Goal: Task Accomplishment & Management: Manage account settings

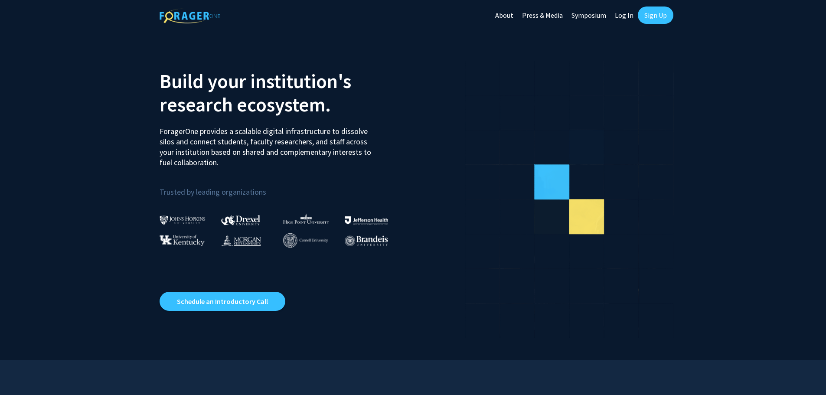
click at [621, 13] on link "Log In" at bounding box center [623, 15] width 27 height 30
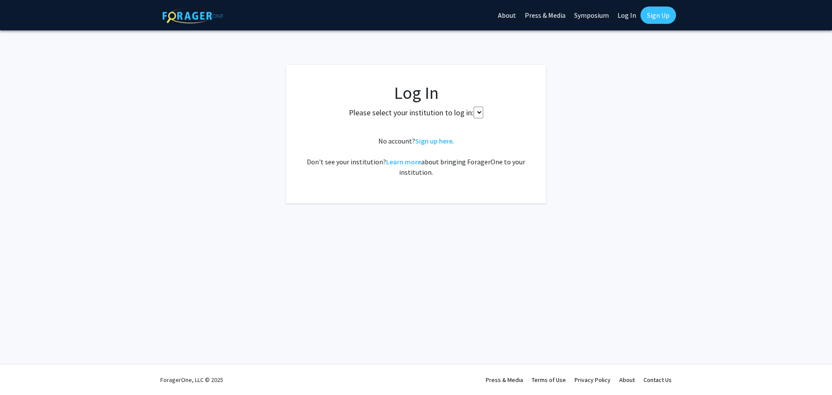
click at [479, 112] on select at bounding box center [479, 113] width 10 height 12
click at [448, 112] on label "Please select your institution to log in:" at bounding box center [411, 113] width 125 height 12
click at [630, 10] on link "Log In" at bounding box center [626, 15] width 27 height 30
click at [626, 14] on link "Log In" at bounding box center [626, 15] width 27 height 30
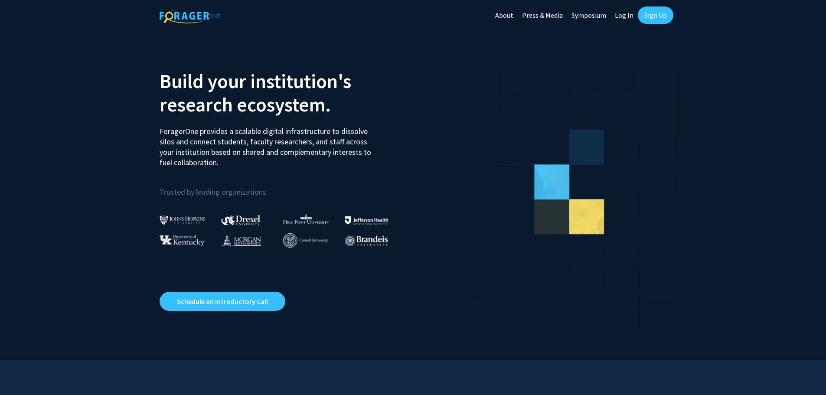
click at [628, 9] on link "Log In" at bounding box center [623, 15] width 27 height 30
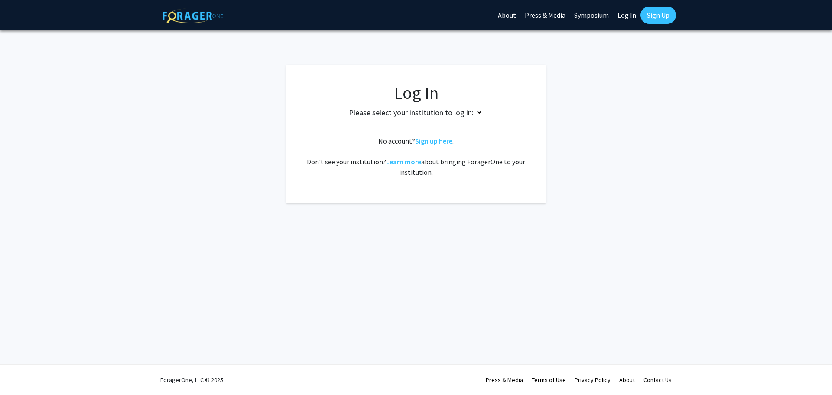
drag, startPoint x: 437, startPoint y: 120, endPoint x: 467, endPoint y: 117, distance: 29.3
click at [438, 120] on fg-card-body "Log In Please select your institution to log in: No account? Sign up here . Don…" at bounding box center [415, 134] width 225 height 104
click at [476, 109] on select at bounding box center [479, 113] width 10 height 12
click at [479, 112] on select at bounding box center [479, 113] width 10 height 12
